Goal: Transaction & Acquisition: Purchase product/service

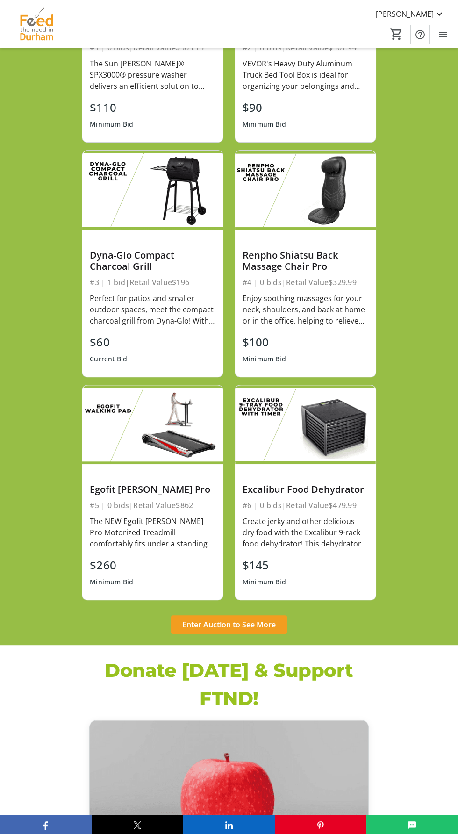
scroll to position [432, 0]
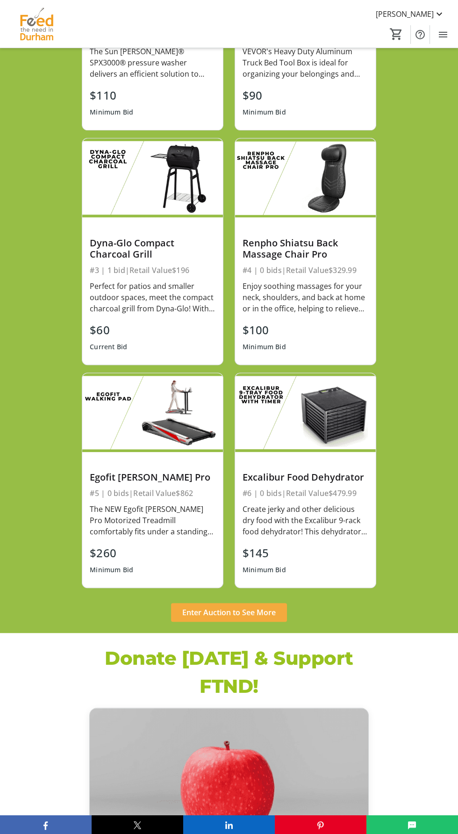
click at [252, 607] on span at bounding box center [229, 612] width 116 height 22
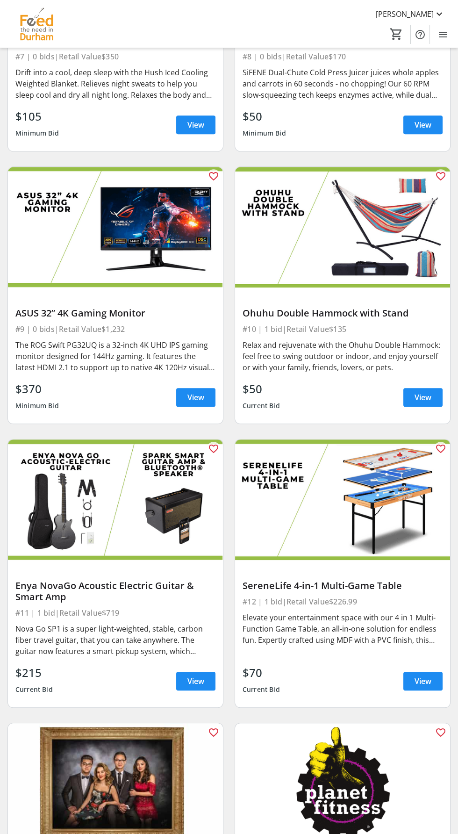
scroll to position [1067, 0]
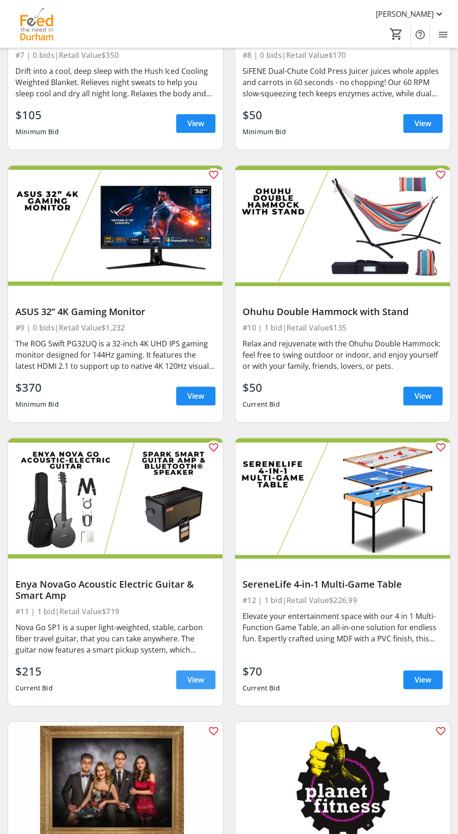
click at [196, 678] on span "View" at bounding box center [195, 679] width 17 height 11
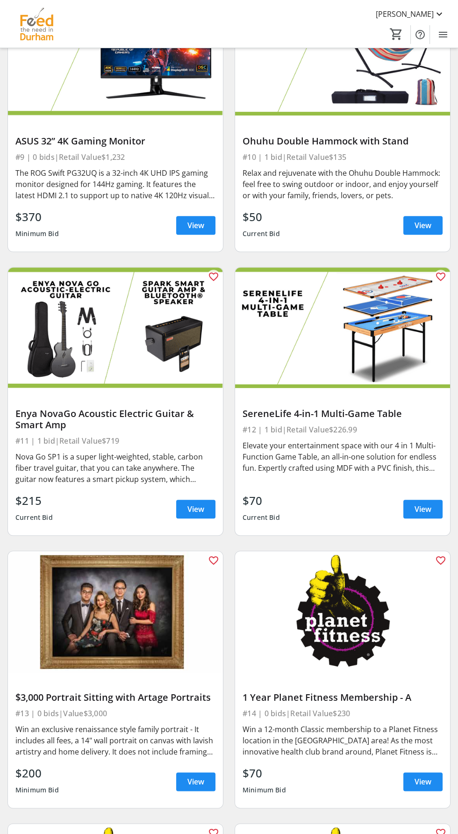
scroll to position [1443, 0]
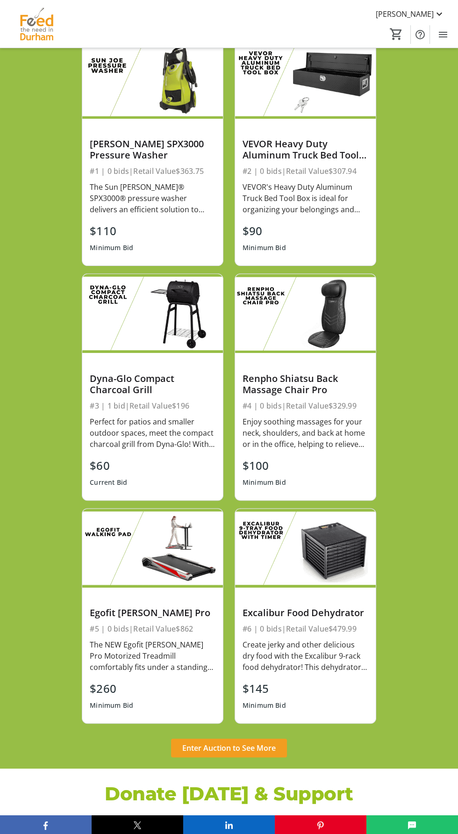
scroll to position [297, 0]
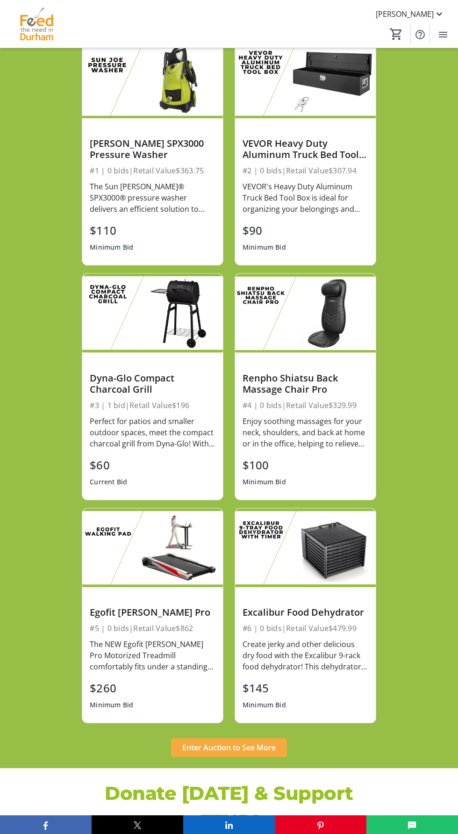
click at [246, 742] on span "Enter Auction to See More" at bounding box center [228, 747] width 93 height 11
